Goal: Transaction & Acquisition: Purchase product/service

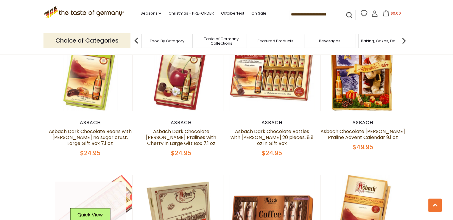
scroll to position [239, 0]
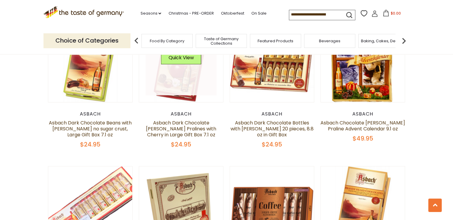
click at [188, 95] on link at bounding box center [181, 60] width 71 height 71
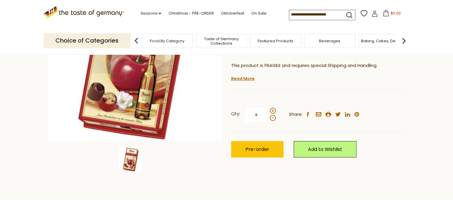
scroll to position [119, 0]
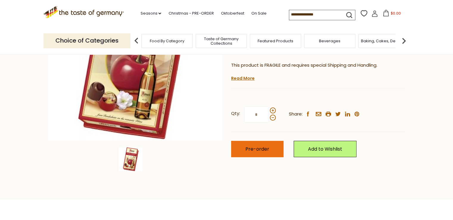
click at [257, 153] on span "Pre-order" at bounding box center [258, 149] width 24 height 7
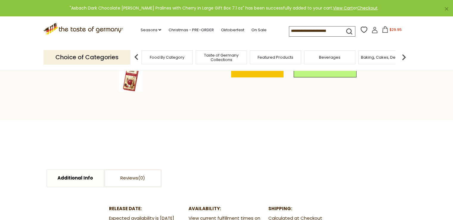
scroll to position [209, 0]
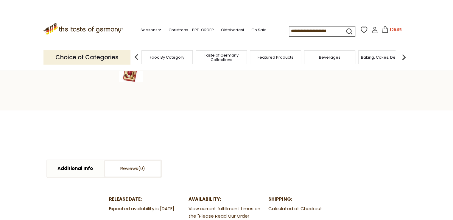
click at [258, 63] on span "Pre-order" at bounding box center [258, 59] width 24 height 7
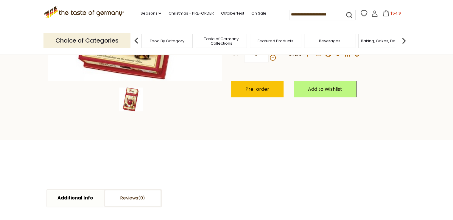
scroll to position [179, 0]
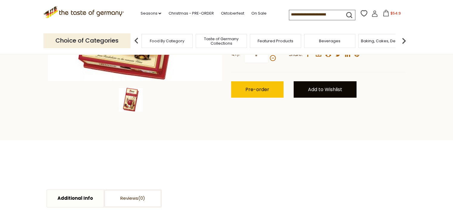
click at [322, 98] on link "Add to Wishlist" at bounding box center [325, 89] width 63 height 16
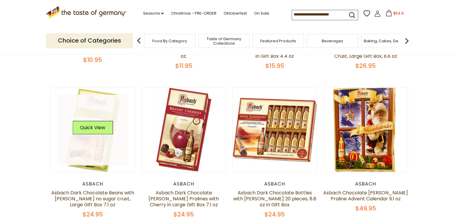
scroll to position [179, 0]
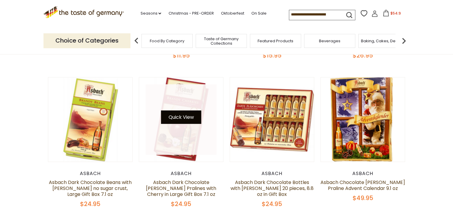
click at [189, 124] on button "Quick View" at bounding box center [181, 117] width 40 height 13
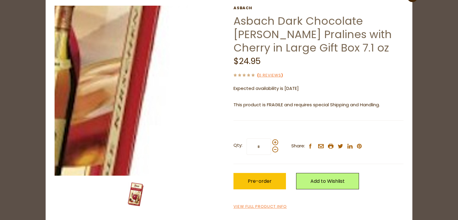
scroll to position [64, 0]
